Goal: Use online tool/utility: Utilize a website feature to perform a specific function

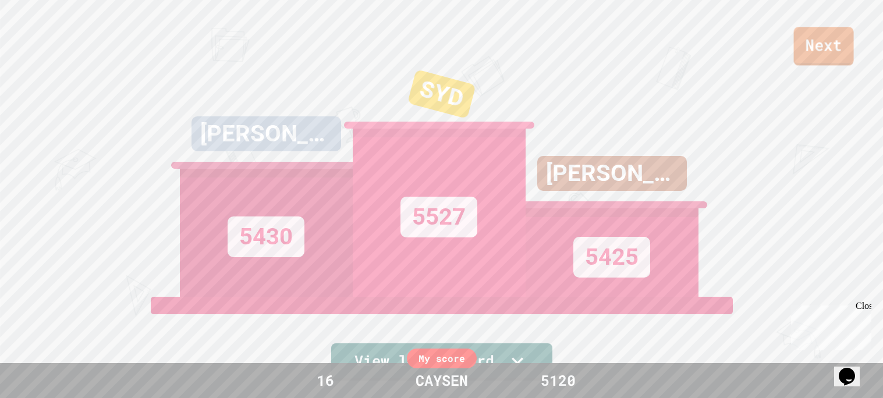
click at [829, 41] on link "Next" at bounding box center [824, 46] width 60 height 38
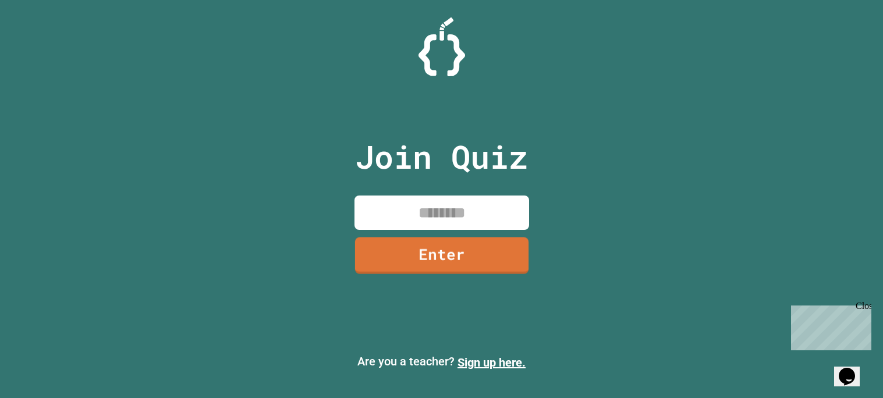
click at [438, 202] on input at bounding box center [441, 213] width 175 height 34
type input "********"
click at [439, 248] on link "Enter" at bounding box center [441, 254] width 169 height 38
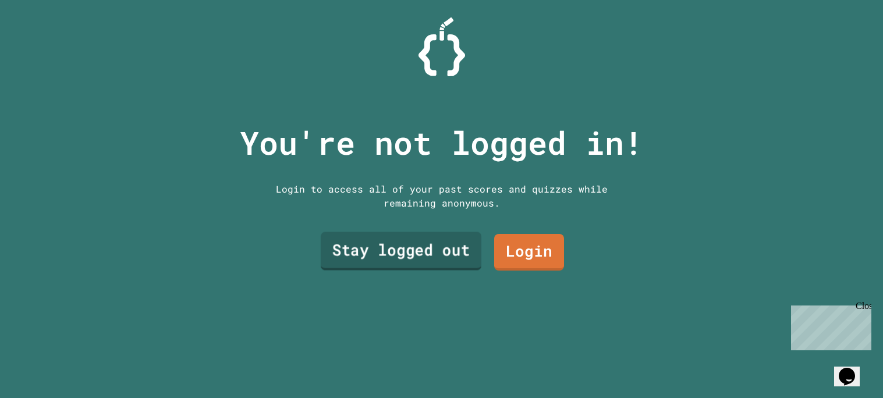
click at [452, 242] on link "Stay logged out" at bounding box center [400, 251] width 161 height 38
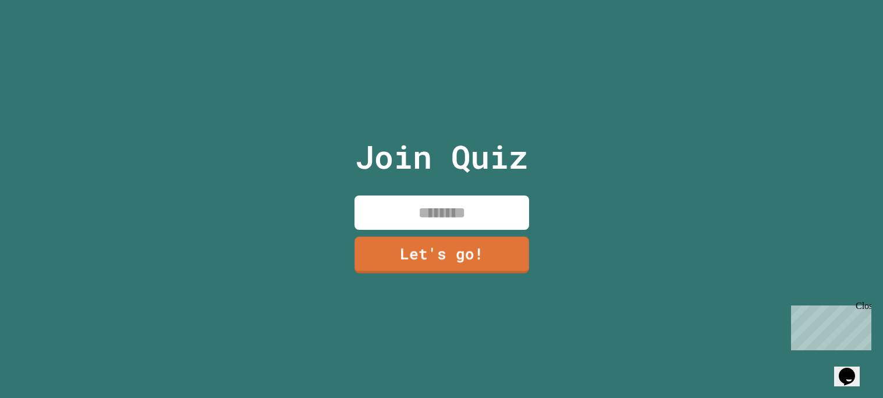
click at [430, 215] on input at bounding box center [441, 213] width 175 height 34
type input "******"
click at [429, 264] on link "Let's go!" at bounding box center [441, 254] width 169 height 38
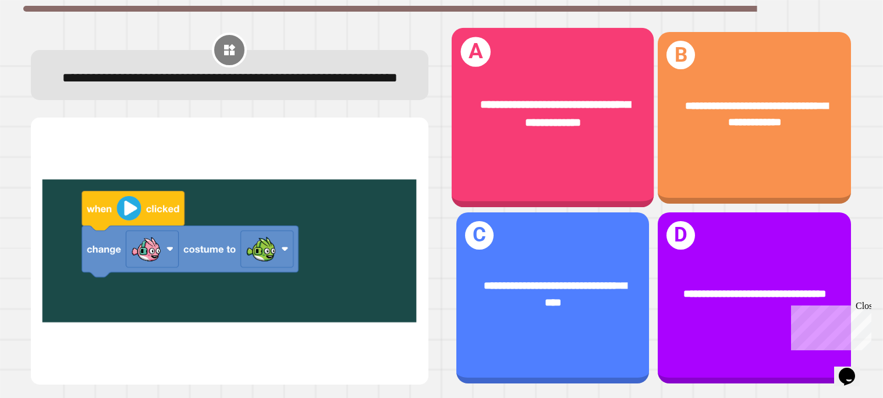
click at [557, 176] on div "**********" at bounding box center [552, 118] width 203 height 180
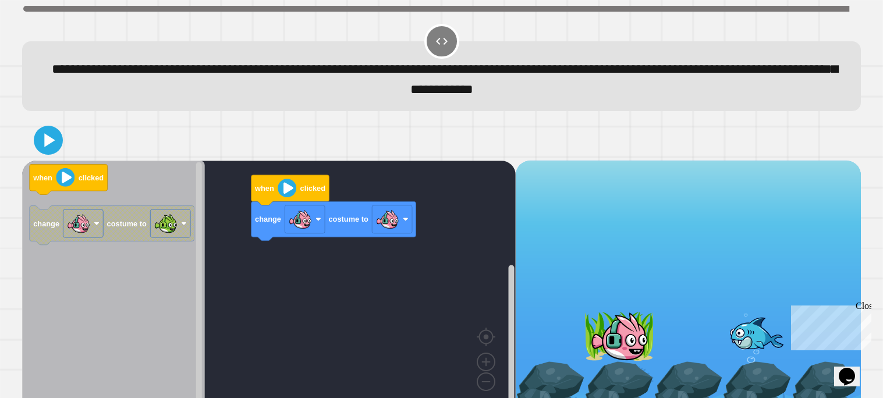
scroll to position [19, 0]
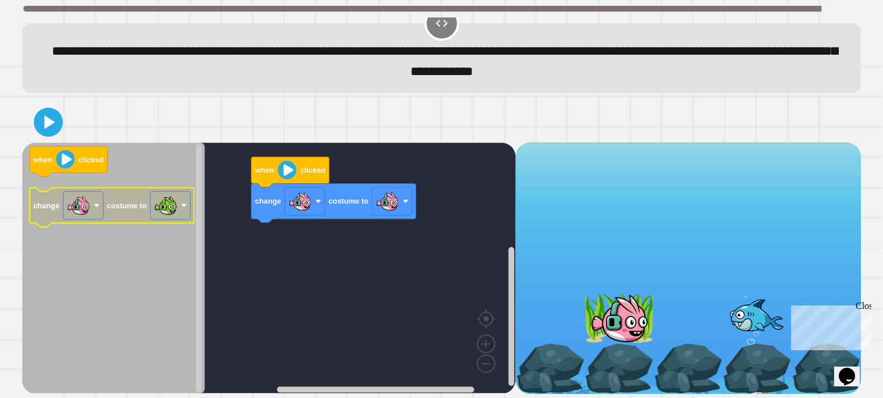
click at [201, 209] on div "change costume to when clicked when clicked change costume to" at bounding box center [268, 268] width 493 height 251
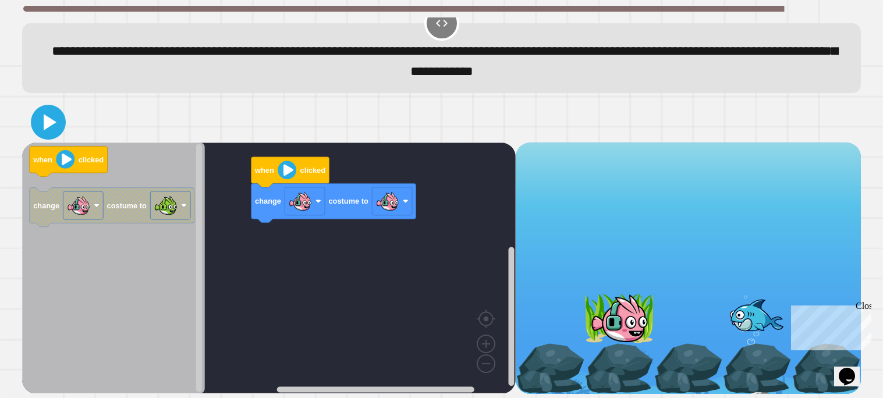
click at [48, 116] on icon at bounding box center [48, 122] width 28 height 28
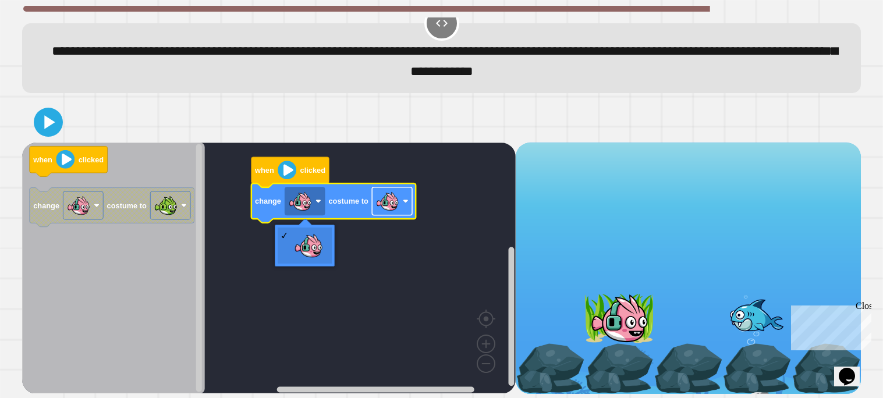
click at [409, 194] on rect "Blockly Workspace" at bounding box center [392, 201] width 40 height 28
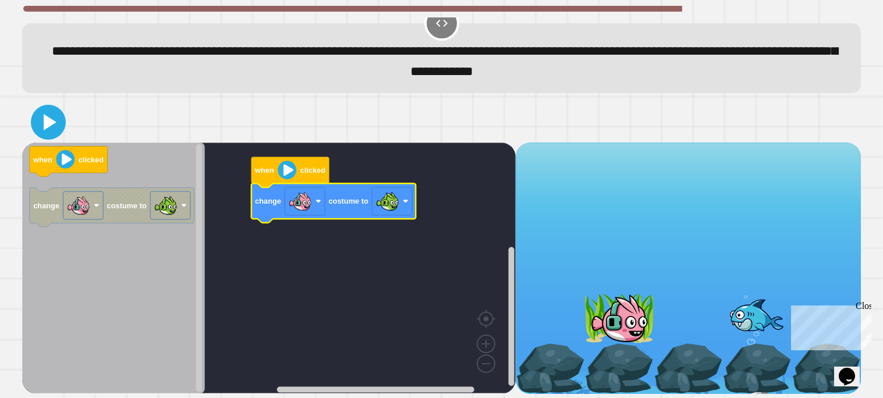
click at [38, 120] on icon at bounding box center [48, 122] width 28 height 28
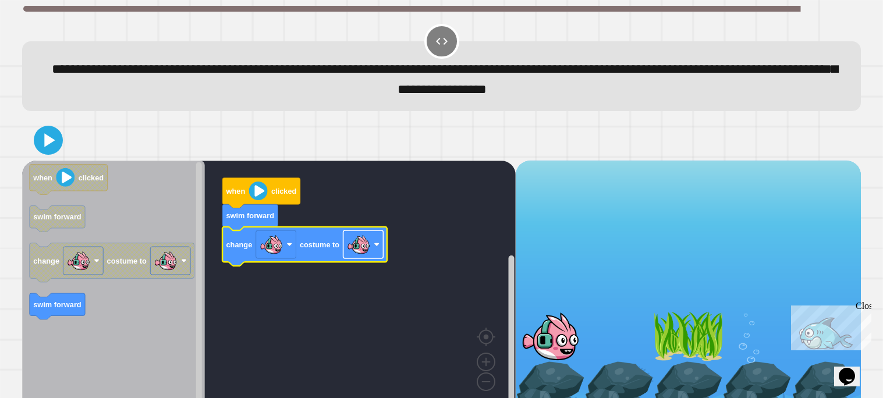
click at [383, 248] on rect "Blockly Workspace" at bounding box center [363, 244] width 40 height 28
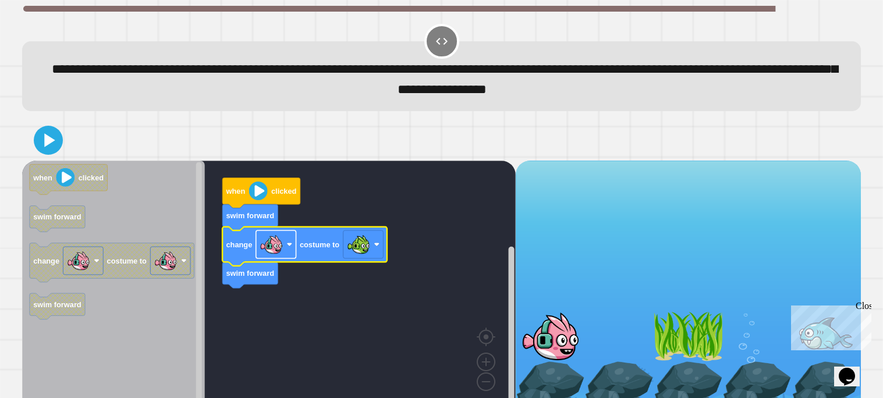
click at [275, 255] on image "Blockly Workspace" at bounding box center [271, 244] width 23 height 23
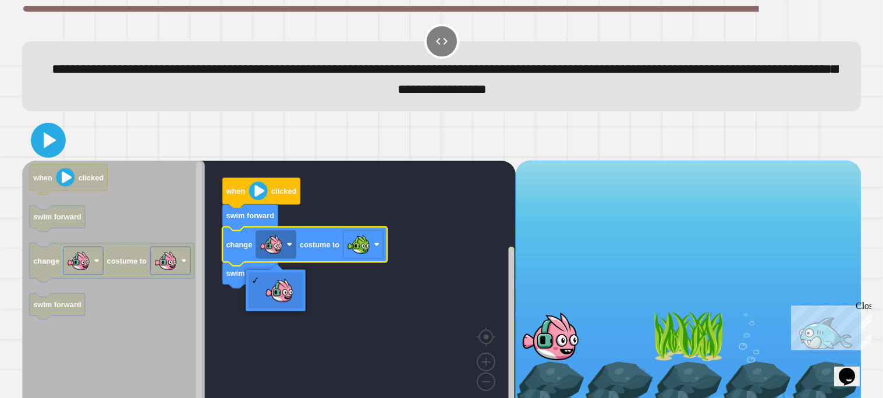
click at [37, 140] on icon at bounding box center [48, 140] width 28 height 28
click at [387, 280] on rect "Blockly Workspace" at bounding box center [268, 286] width 493 height 251
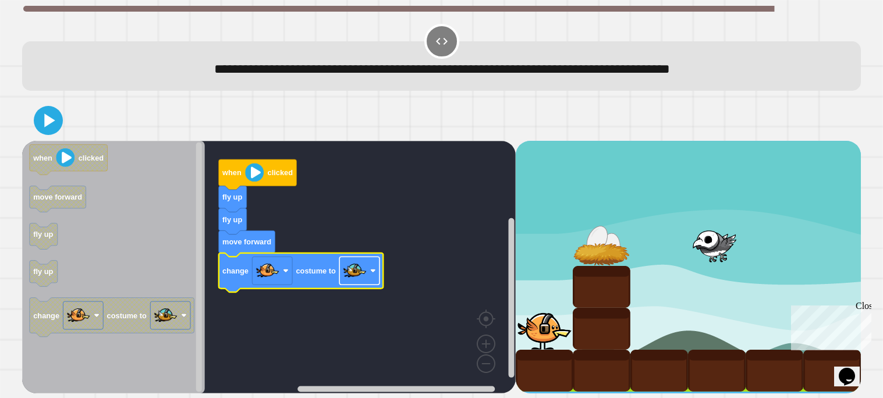
click at [354, 280] on image "Blockly Workspace" at bounding box center [354, 270] width 23 height 23
click at [267, 272] on image "Blockly Workspace" at bounding box center [267, 270] width 23 height 23
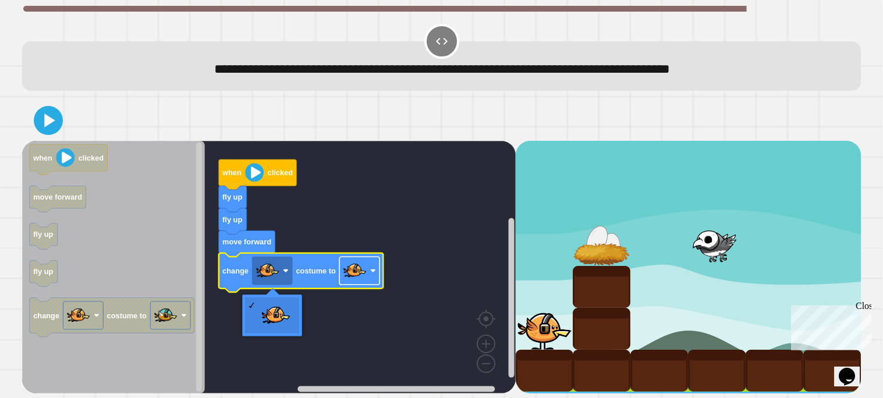
click at [376, 266] on rect "Blockly Workspace" at bounding box center [359, 271] width 40 height 28
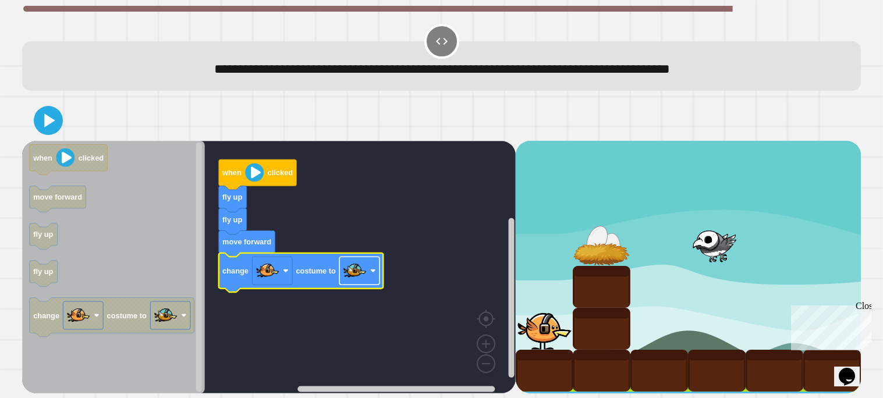
click at [364, 264] on image "Blockly Workspace" at bounding box center [354, 270] width 23 height 23
click at [47, 113] on icon at bounding box center [48, 120] width 28 height 28
click at [368, 269] on rect "Blockly Workspace" at bounding box center [359, 271] width 40 height 28
click at [42, 122] on icon at bounding box center [47, 119] width 27 height 27
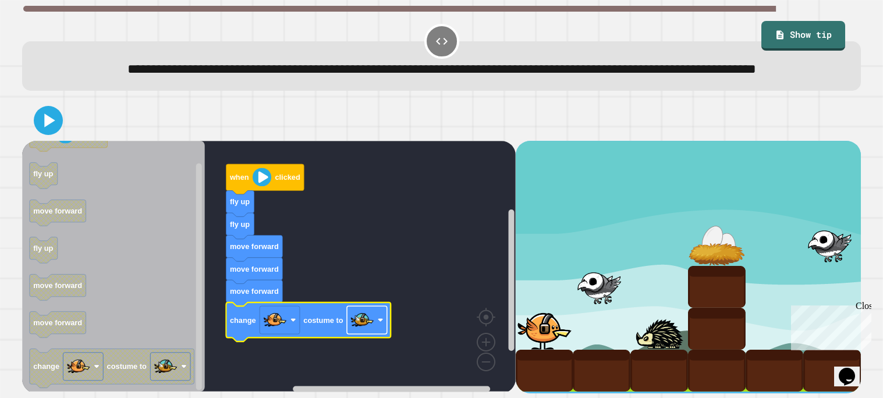
click at [362, 332] on image "Blockly Workspace" at bounding box center [361, 319] width 23 height 23
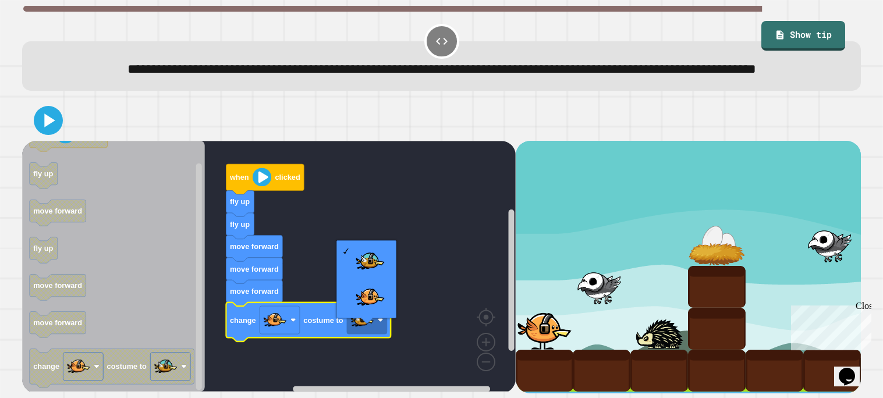
click at [421, 270] on rect "Blockly Workspace" at bounding box center [268, 266] width 493 height 251
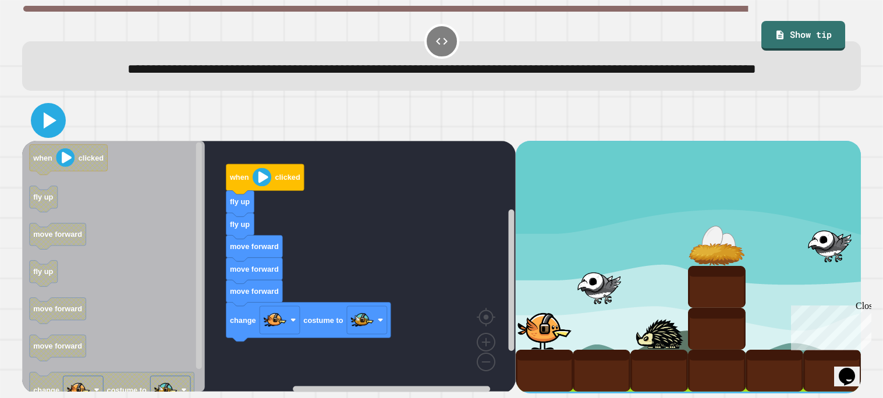
click at [46, 129] on icon at bounding box center [50, 120] width 13 height 16
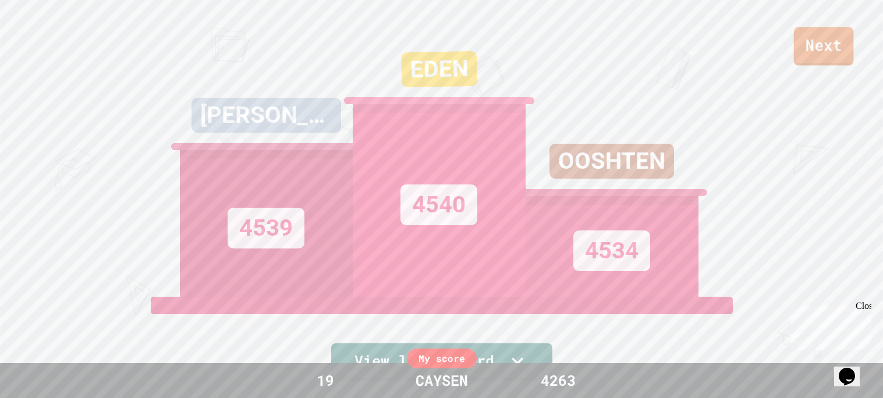
click at [841, 44] on link "Next" at bounding box center [824, 46] width 60 height 38
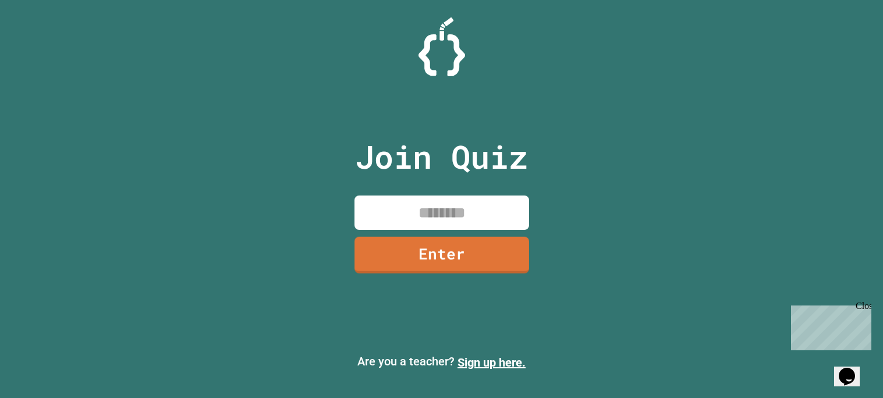
click at [441, 202] on input at bounding box center [441, 213] width 175 height 34
type input "********"
click at [433, 244] on link "Enter" at bounding box center [441, 254] width 165 height 38
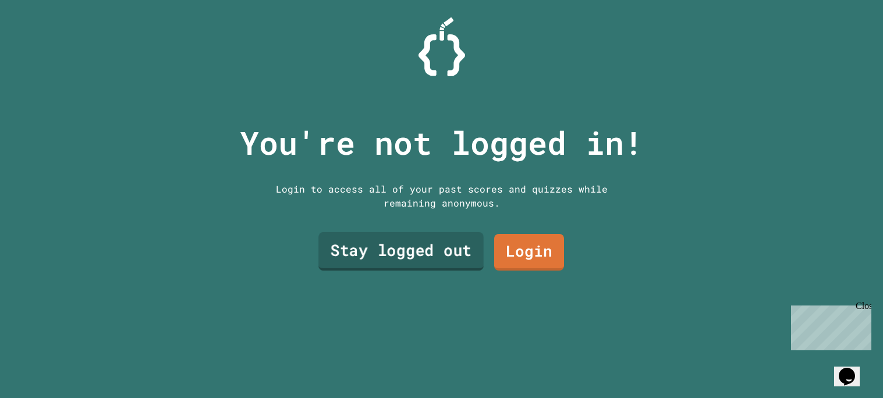
click at [442, 257] on link "Stay logged out" at bounding box center [400, 251] width 165 height 38
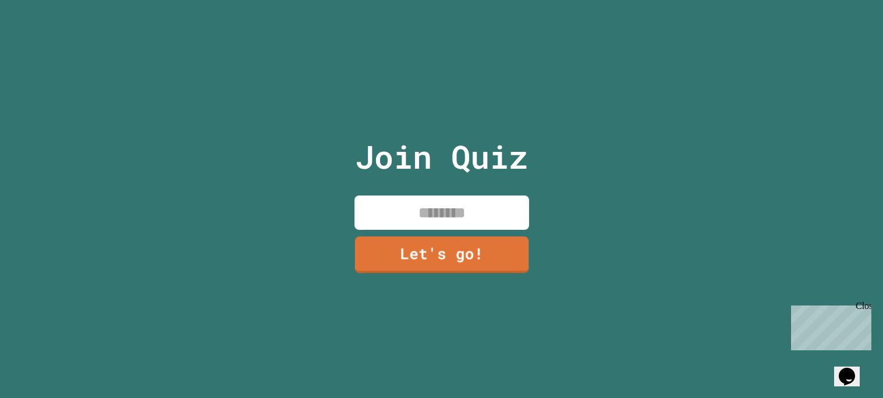
click at [454, 214] on input at bounding box center [441, 213] width 175 height 34
click at [446, 213] on input "**********" at bounding box center [441, 213] width 175 height 34
type input "**********"
click at [467, 242] on link "Let's go!" at bounding box center [441, 254] width 175 height 38
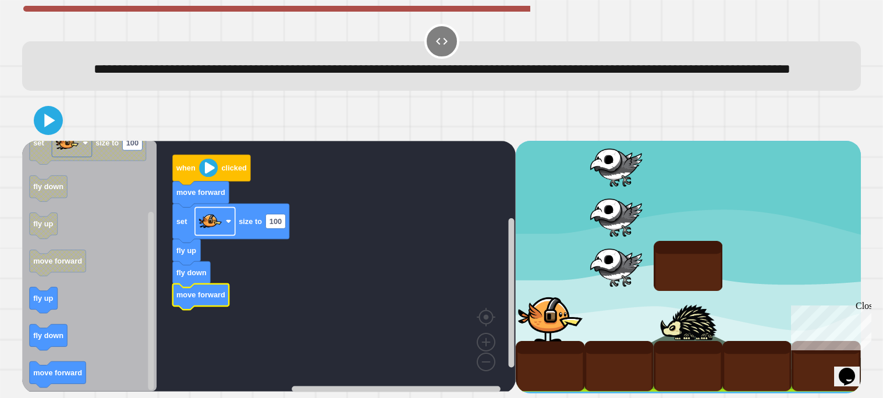
click at [220, 233] on image "Blockly Workspace" at bounding box center [209, 220] width 23 height 23
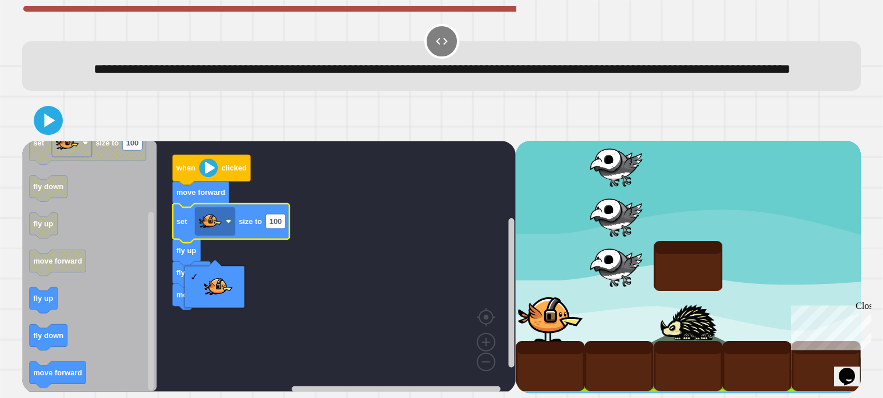
click at [265, 271] on rect "Blockly Workspace" at bounding box center [268, 266] width 493 height 251
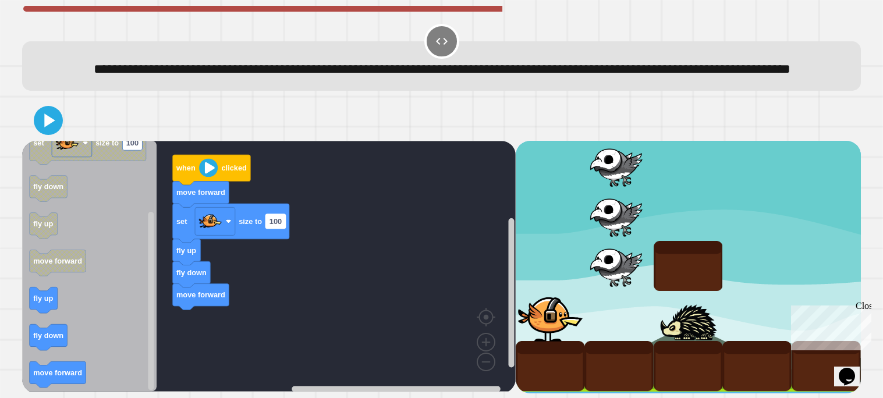
click at [275, 225] on text "100" at bounding box center [275, 220] width 12 height 9
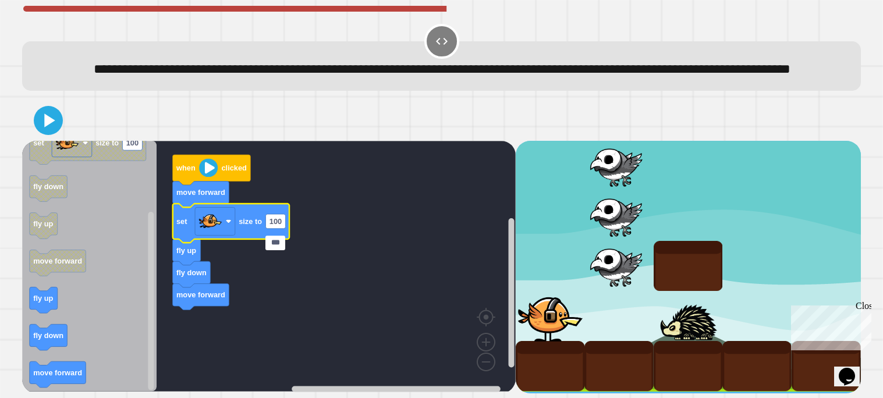
click at [304, 280] on rect "Blockly Workspace" at bounding box center [268, 266] width 493 height 251
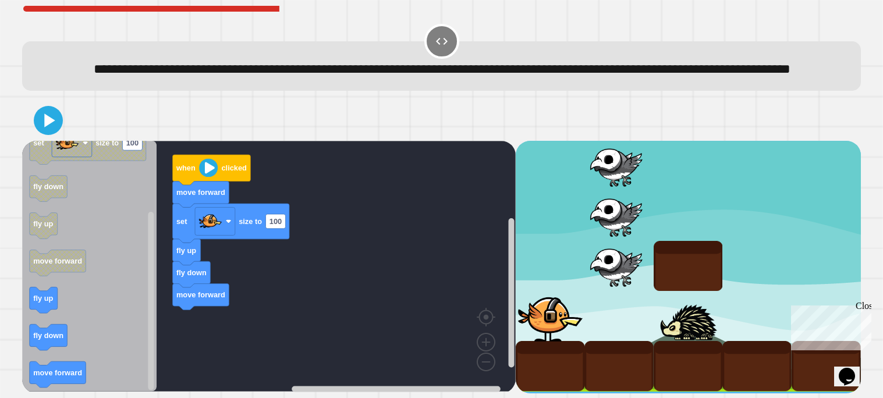
click at [60, 129] on div at bounding box center [441, 120] width 839 height 41
click at [41, 134] on icon at bounding box center [48, 120] width 27 height 27
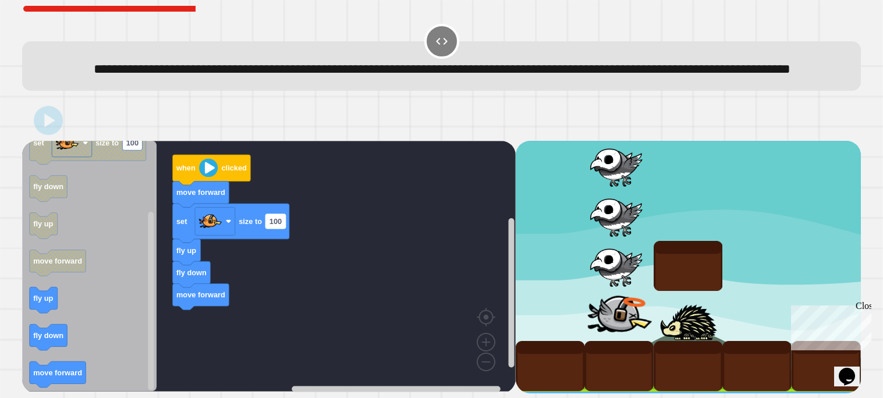
click at [276, 225] on text "100" at bounding box center [275, 220] width 12 height 9
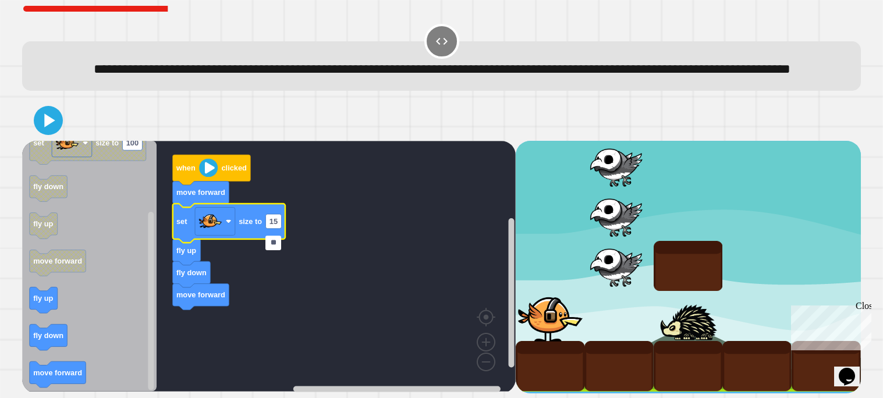
type input "***"
click at [307, 312] on rect "Blockly Workspace" at bounding box center [268, 266] width 493 height 251
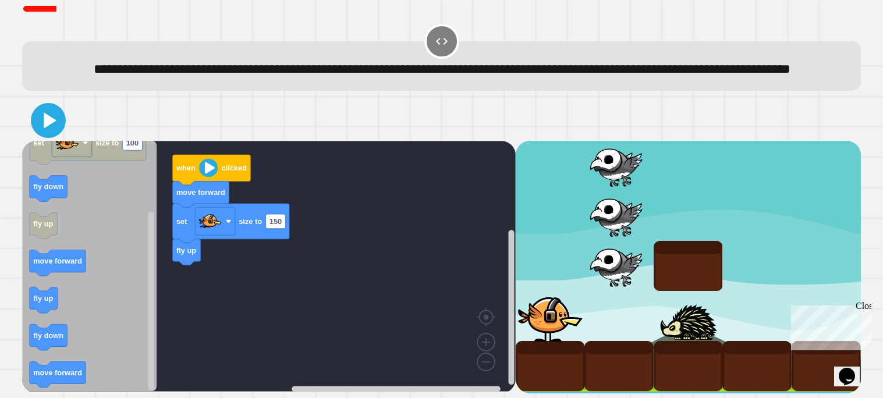
click at [58, 134] on icon at bounding box center [48, 120] width 28 height 28
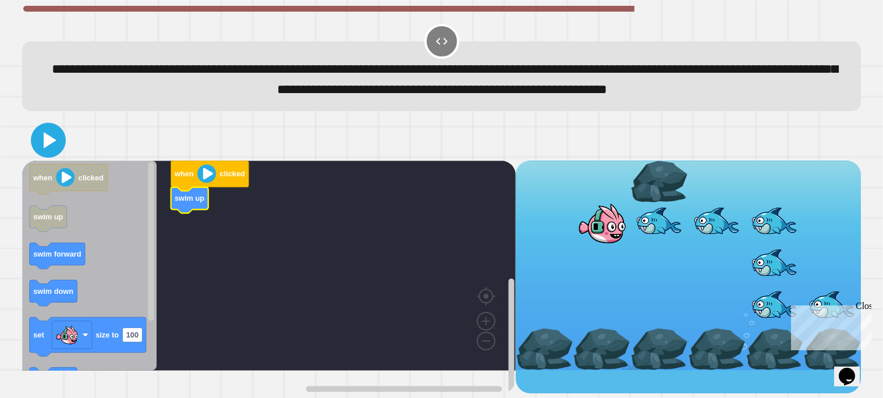
click at [43, 154] on icon at bounding box center [48, 140] width 28 height 28
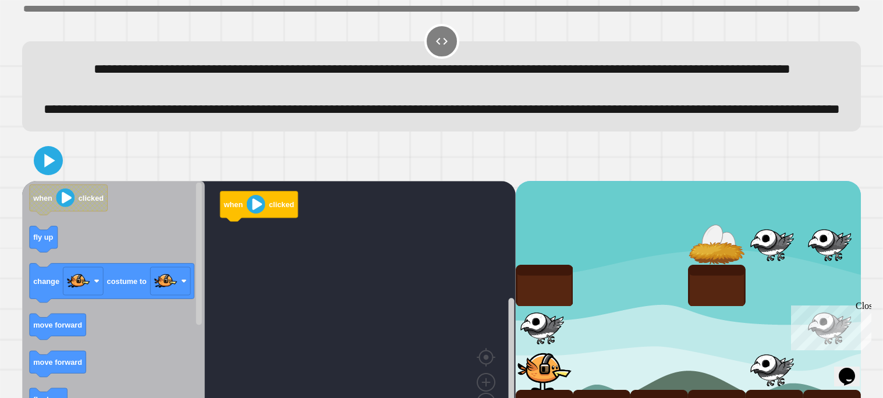
scroll to position [82, 0]
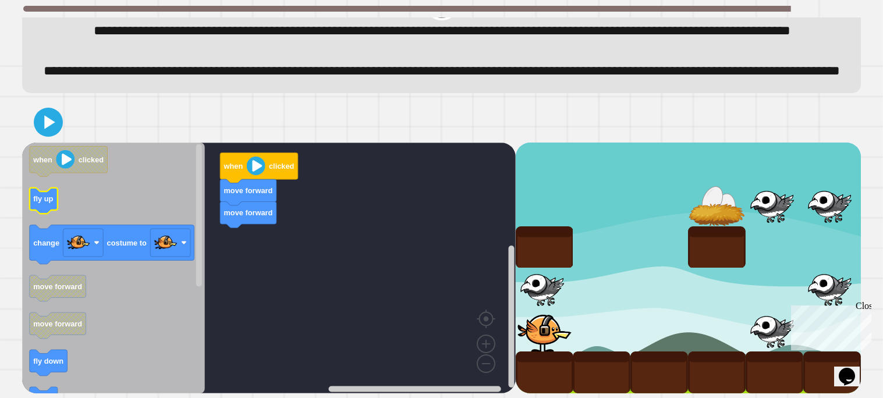
click at [49, 205] on icon "when clicked fly up change costume to move forward move forward fly down fly up…" at bounding box center [113, 268] width 183 height 251
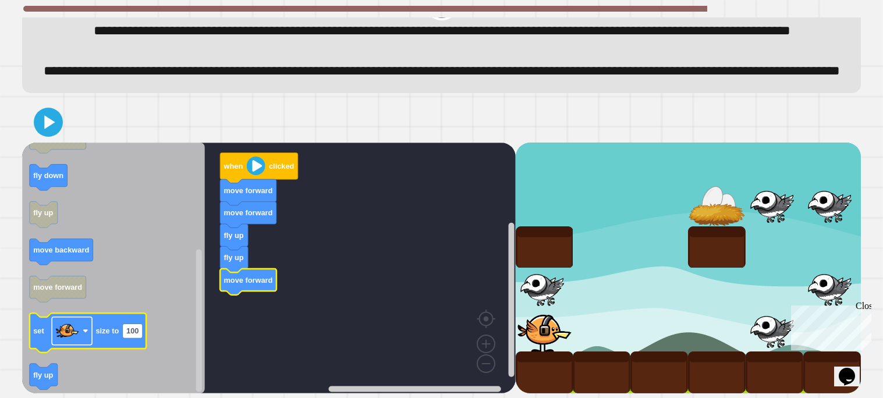
click at [81, 330] on rect "Blockly Workspace" at bounding box center [72, 331] width 40 height 28
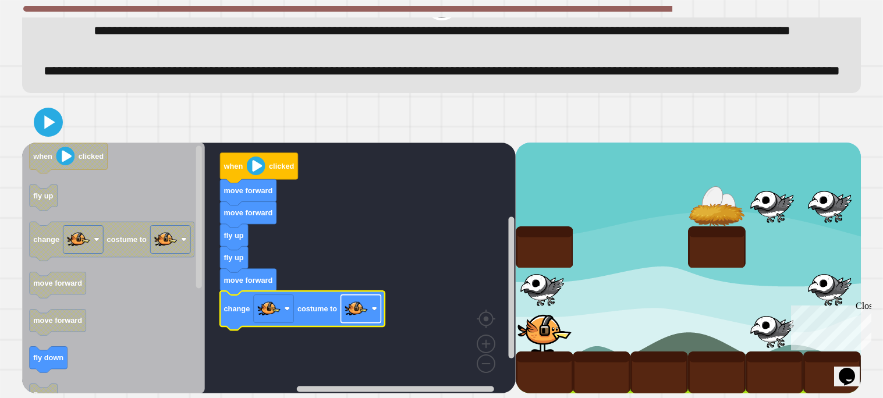
click at [378, 306] on rect "Blockly Workspace" at bounding box center [360, 308] width 40 height 28
click at [58, 130] on icon at bounding box center [48, 122] width 28 height 28
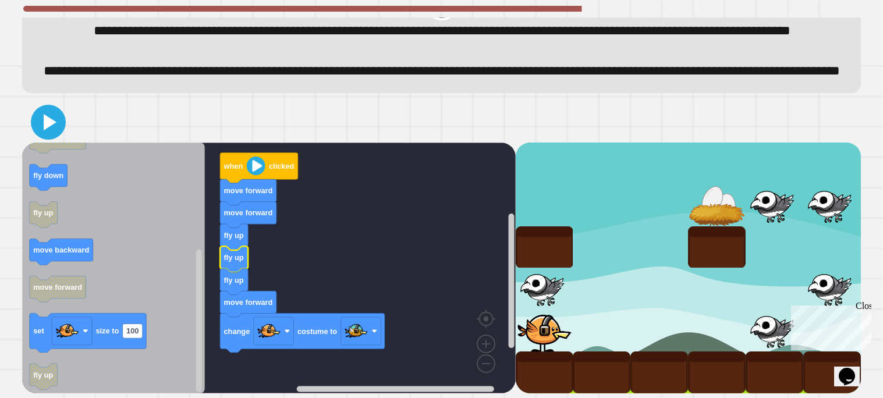
click at [55, 132] on icon at bounding box center [48, 122] width 28 height 28
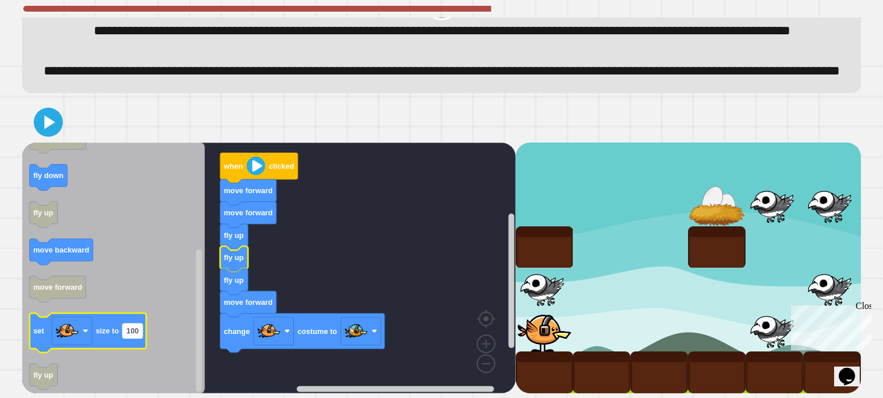
click at [132, 334] on text "100" at bounding box center [132, 330] width 12 height 9
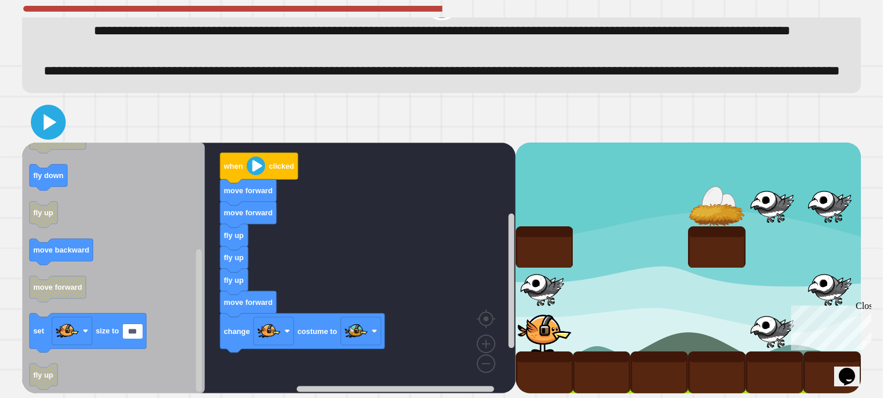
click at [55, 127] on icon at bounding box center [48, 122] width 28 height 28
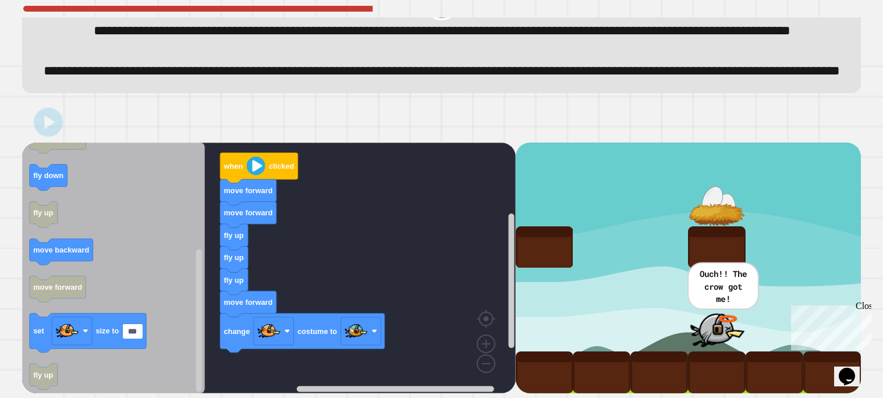
click at [131, 334] on input "***" at bounding box center [133, 331] width 20 height 15
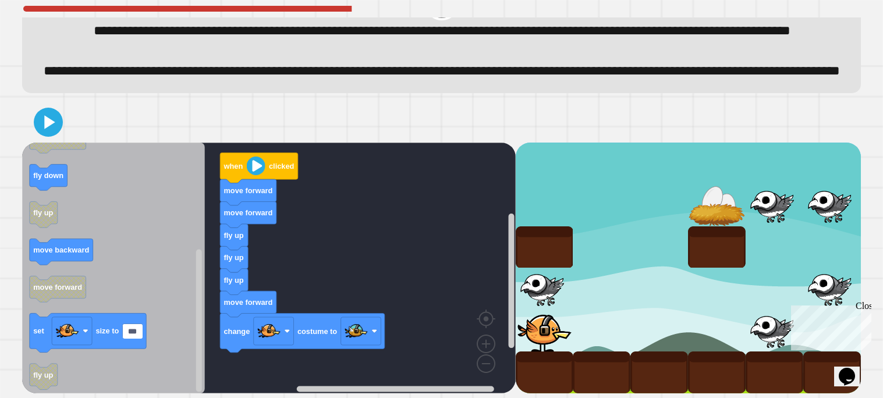
type input "**"
click at [133, 335] on input "**" at bounding box center [131, 331] width 16 height 15
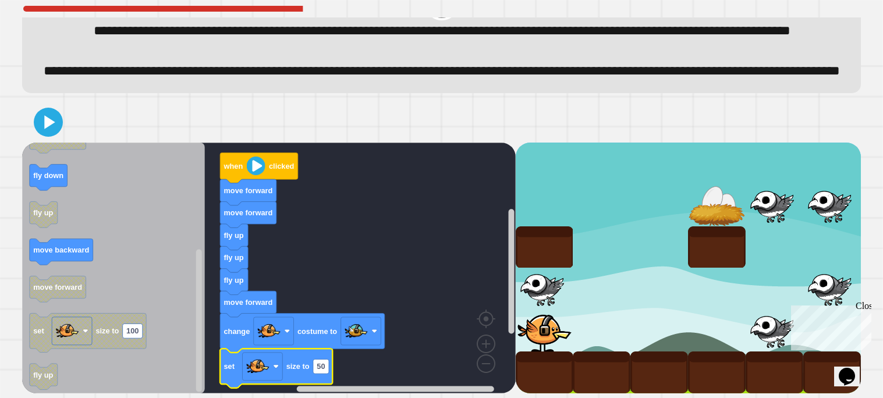
click at [61, 115] on div at bounding box center [441, 122] width 839 height 41
click at [55, 117] on icon at bounding box center [48, 122] width 28 height 28
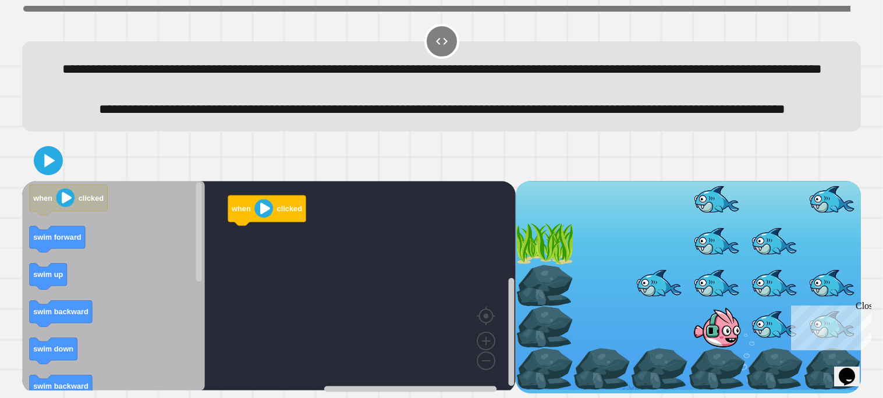
scroll to position [40, 0]
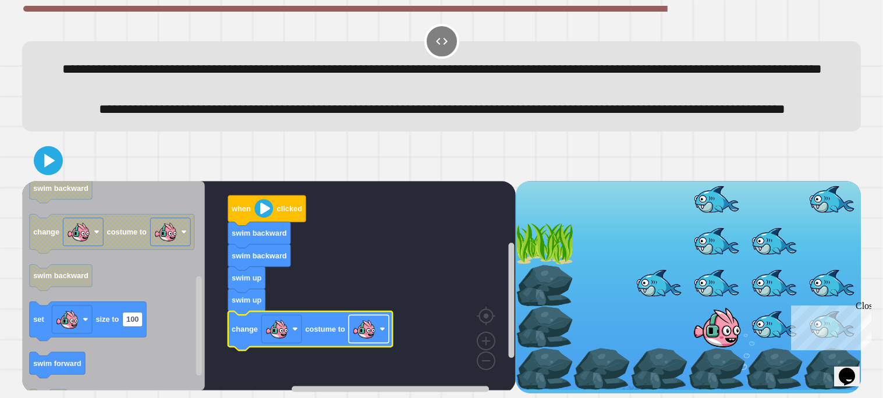
click at [364, 335] on image "Blockly Workspace" at bounding box center [363, 328] width 23 height 23
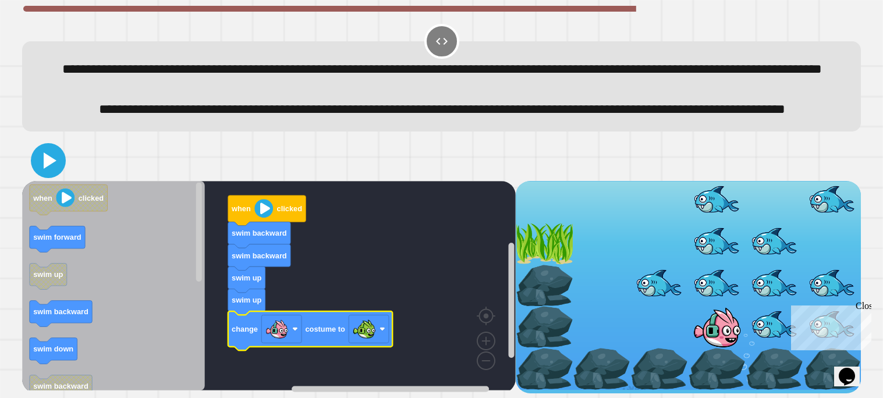
click at [55, 164] on icon at bounding box center [50, 160] width 13 height 16
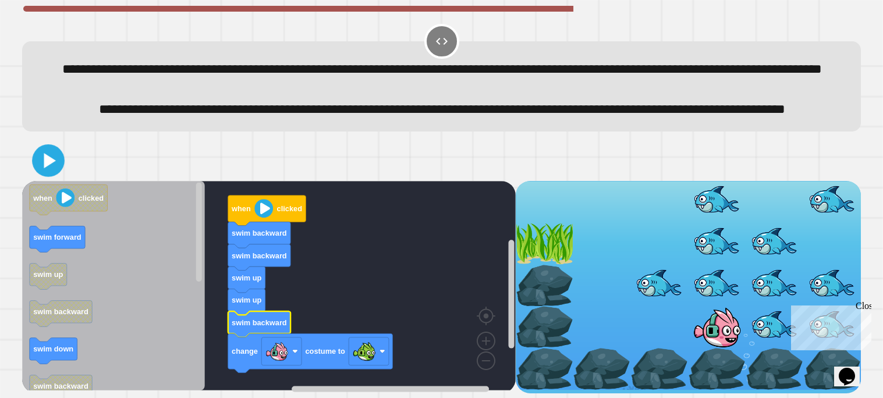
click at [52, 155] on icon at bounding box center [48, 161] width 26 height 26
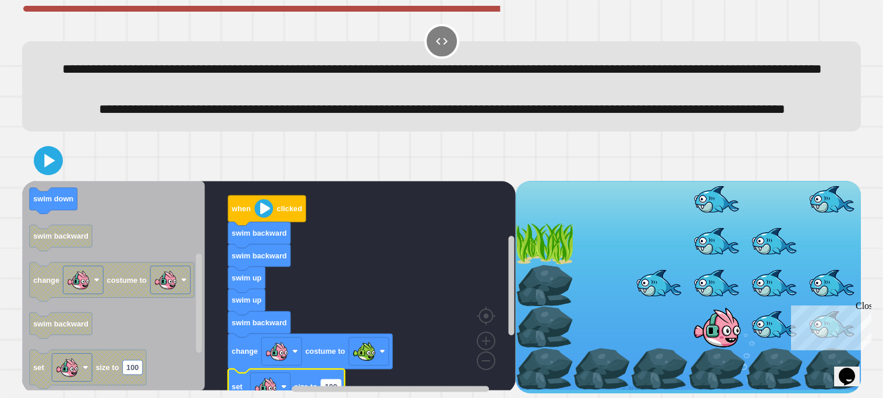
click at [334, 383] on rect "Blockly Workspace" at bounding box center [331, 386] width 20 height 15
type input "**"
click at [45, 155] on icon at bounding box center [48, 161] width 28 height 28
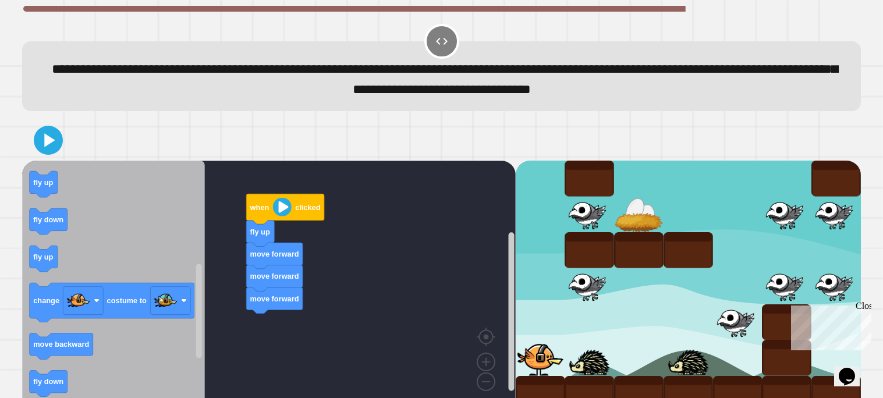
click at [208, 274] on div "when clicked fly up move forward move forward move forward when clicked fly dow…" at bounding box center [268, 286] width 493 height 251
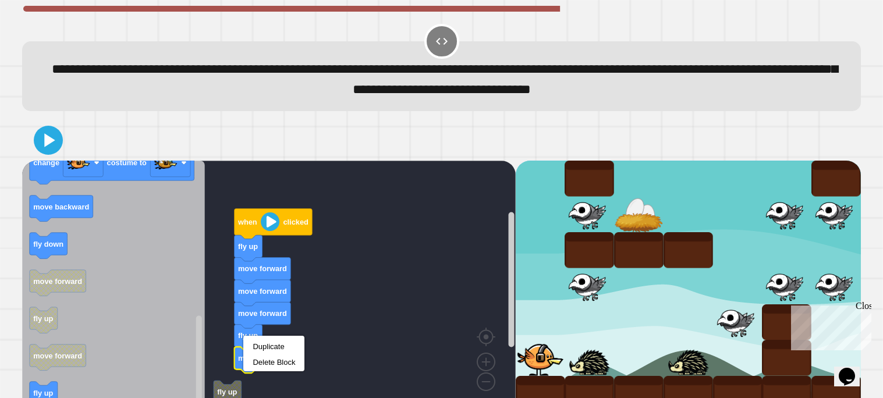
click at [369, 371] on rect "Blockly Workspace" at bounding box center [268, 286] width 493 height 251
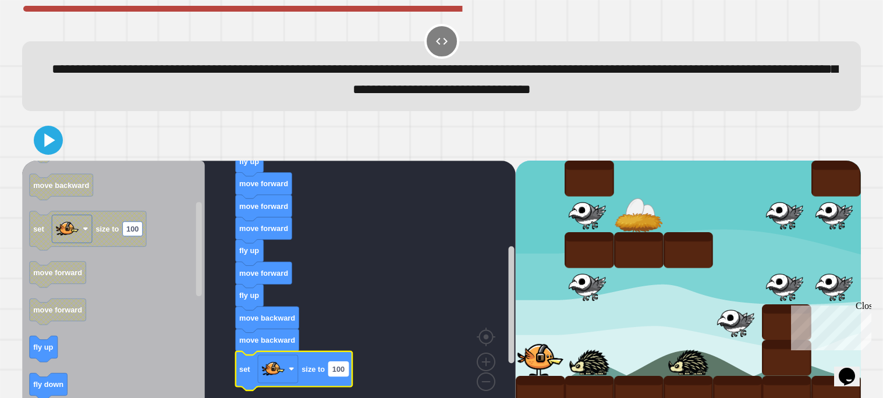
click at [344, 374] on text "100" at bounding box center [338, 369] width 12 height 9
type input "**"
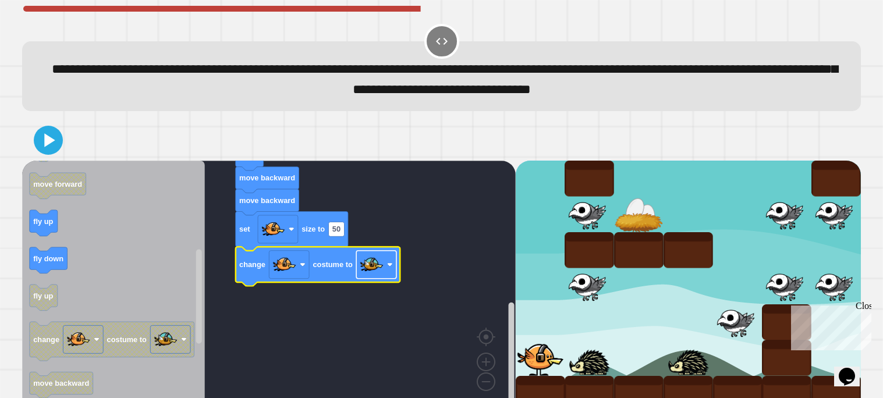
click at [392, 258] on rect "Blockly Workspace" at bounding box center [376, 265] width 40 height 28
click at [45, 140] on icon at bounding box center [50, 140] width 13 height 16
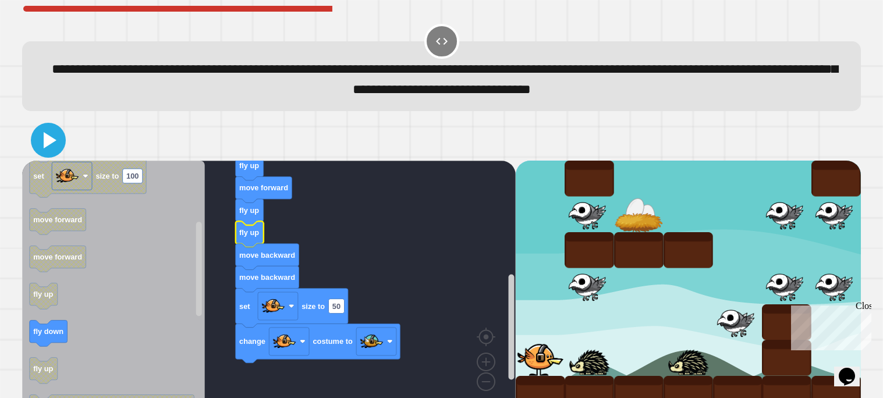
click at [54, 148] on icon at bounding box center [48, 140] width 28 height 28
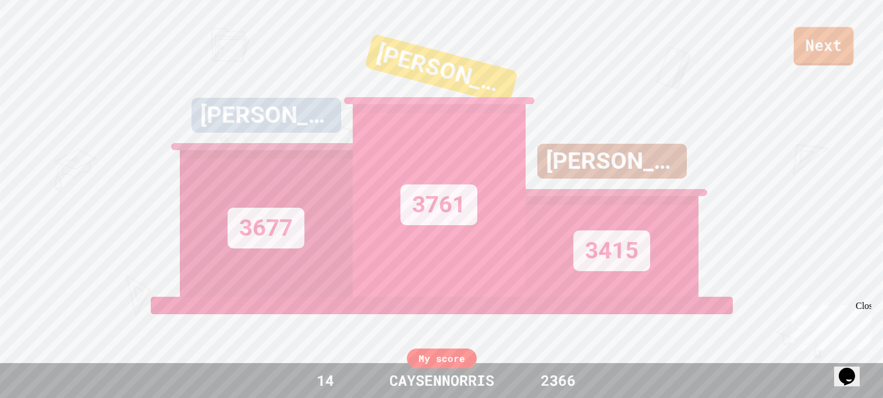
click at [809, 54] on link "Next" at bounding box center [824, 46] width 60 height 38
